Goal: Transaction & Acquisition: Purchase product/service

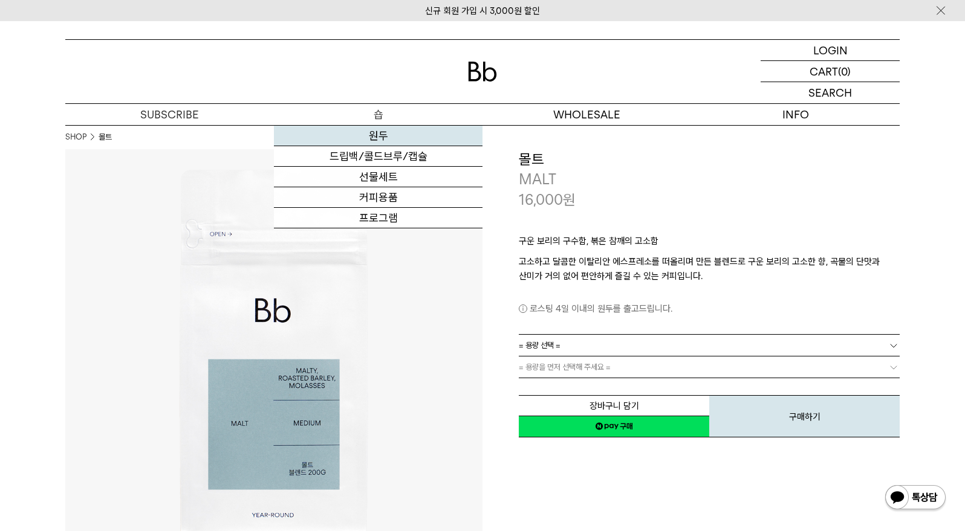
click at [386, 138] on link "원두" at bounding box center [378, 136] width 209 height 21
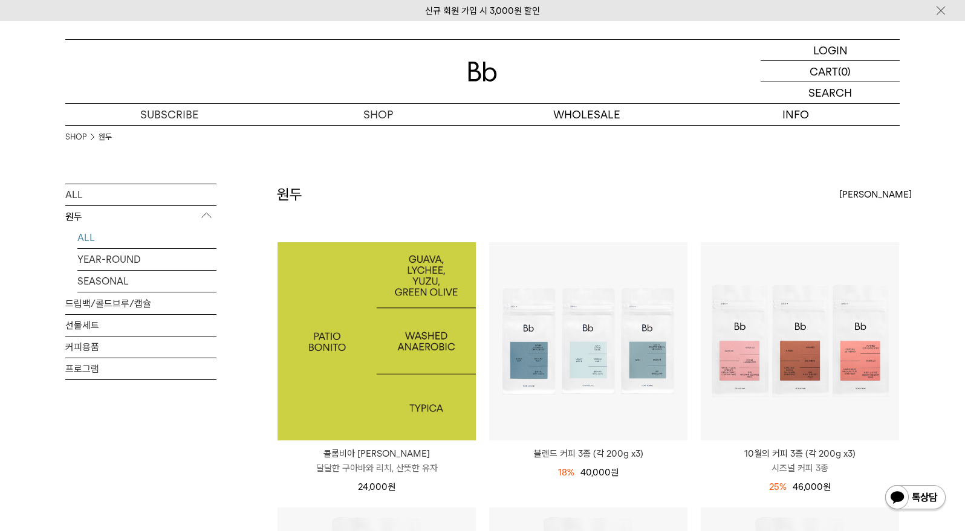
click at [378, 294] on img at bounding box center [376, 341] width 198 height 198
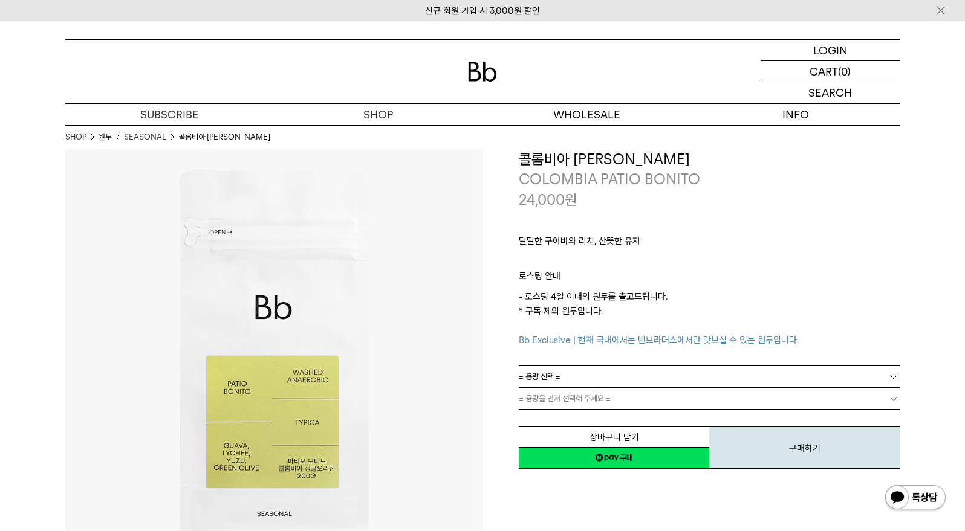
click at [801, 207] on div "24,000 원" at bounding box center [709, 200] width 381 height 21
click at [844, 222] on div "달달한 구아바와 리치, 산뜻한 유자 ㅤ 로스팅 안내 - 로스팅 4일 이내의 원두를 출고드립니다. * 구독 제외 원두입니다. Bb Exclusi…" at bounding box center [709, 288] width 381 height 156
click at [489, 67] on img at bounding box center [482, 72] width 29 height 20
